Goal: Transaction & Acquisition: Purchase product/service

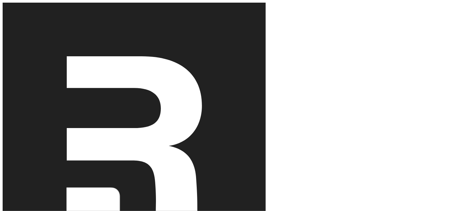
copy div "Choose your workspace plan"
